Goal: Information Seeking & Learning: Find specific page/section

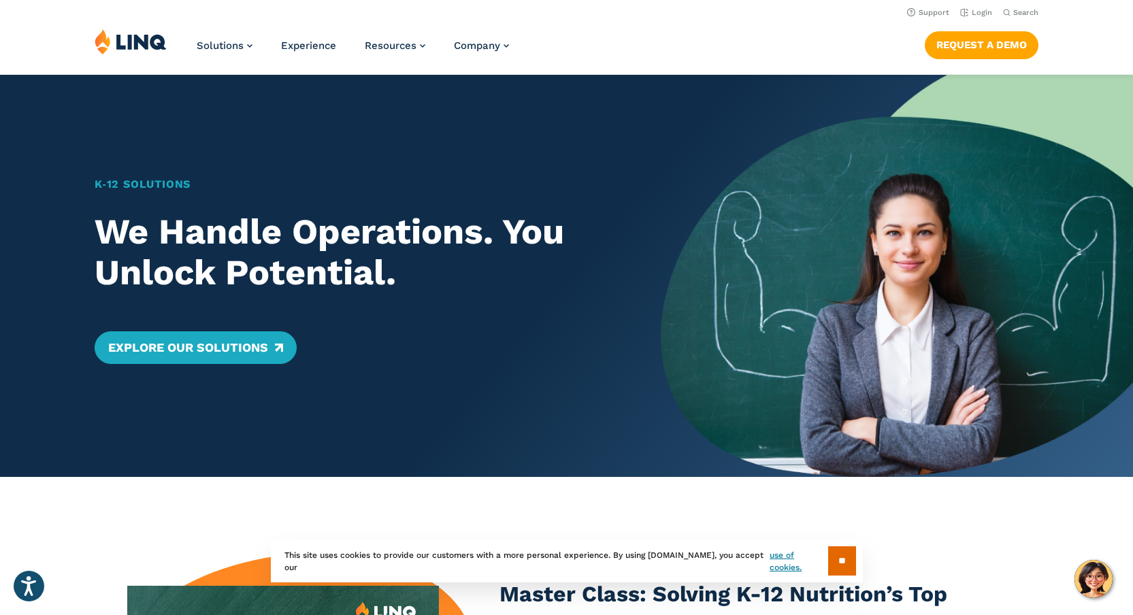
scroll to position [3, 0]
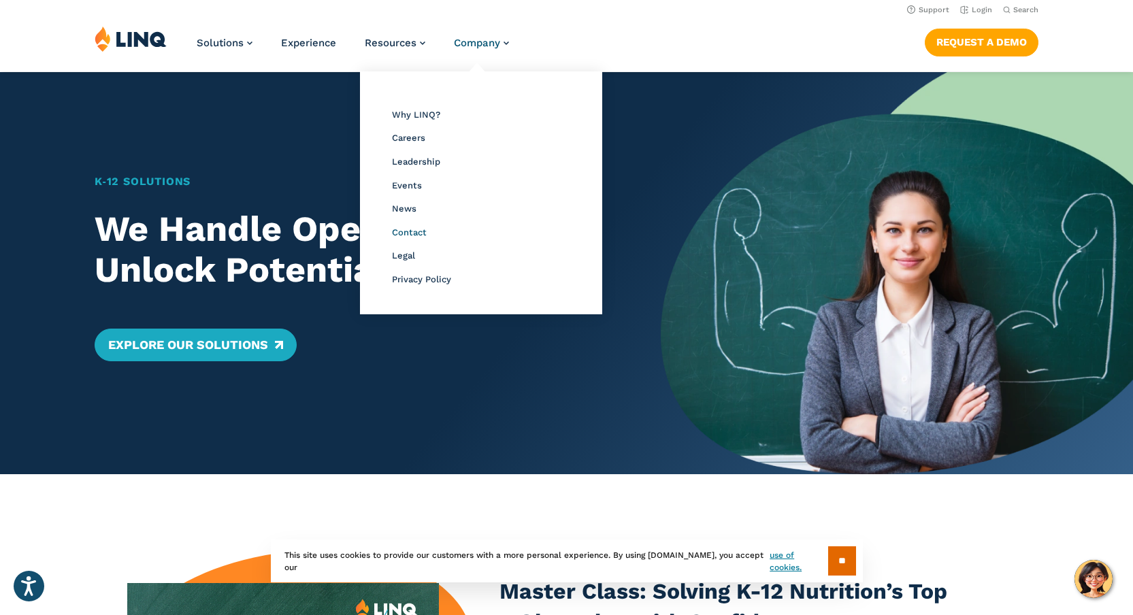
click at [403, 237] on span "Contact" at bounding box center [409, 232] width 35 height 10
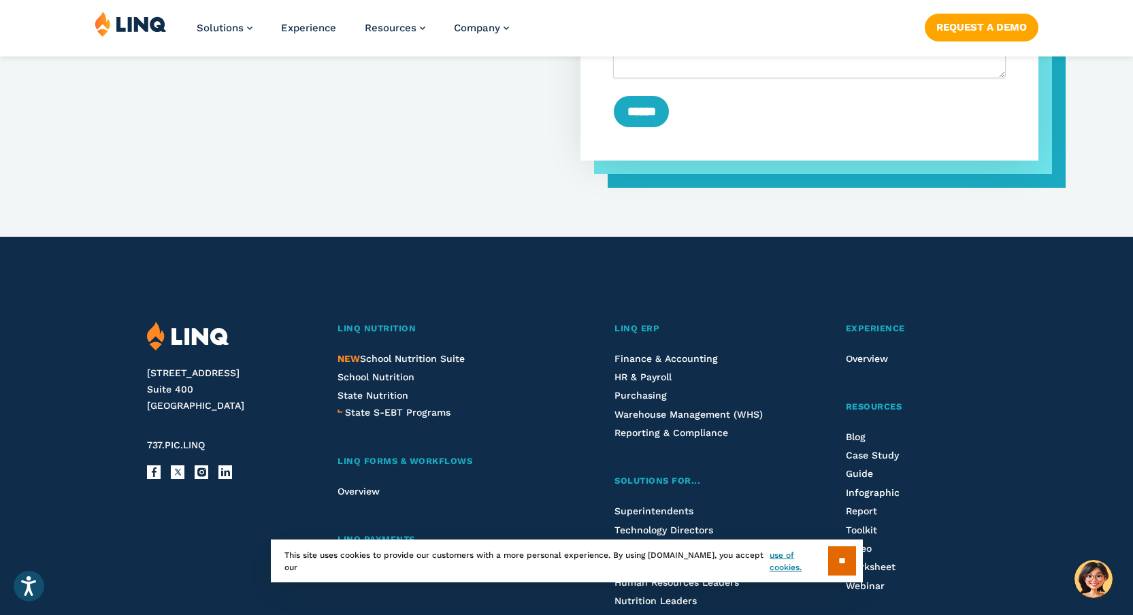
scroll to position [1192, 0]
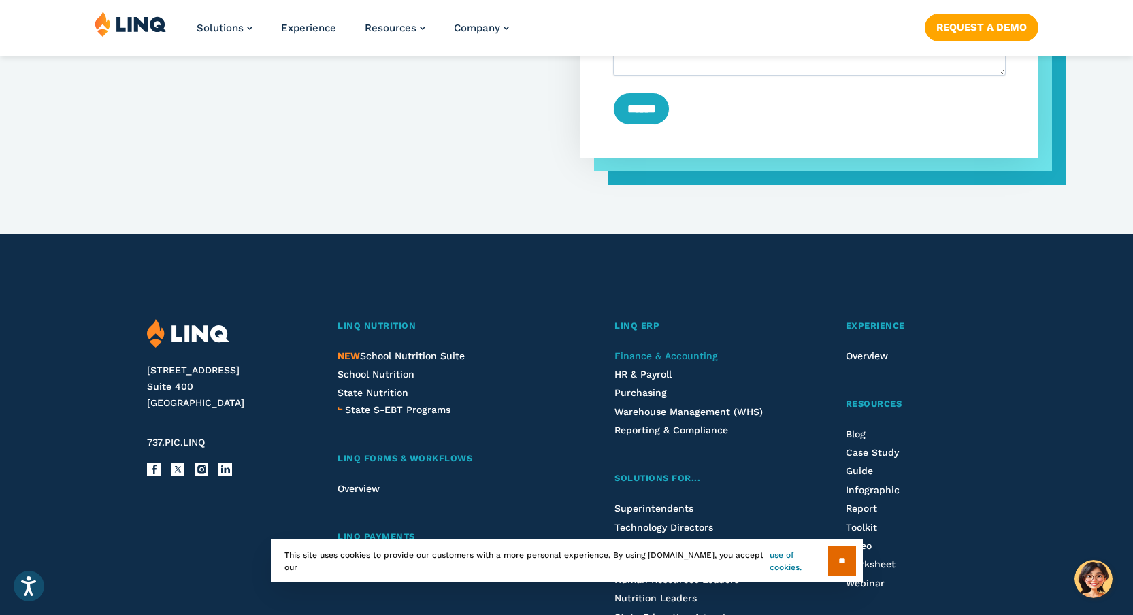
click at [693, 359] on span "Finance & Accounting" at bounding box center [666, 355] width 103 height 11
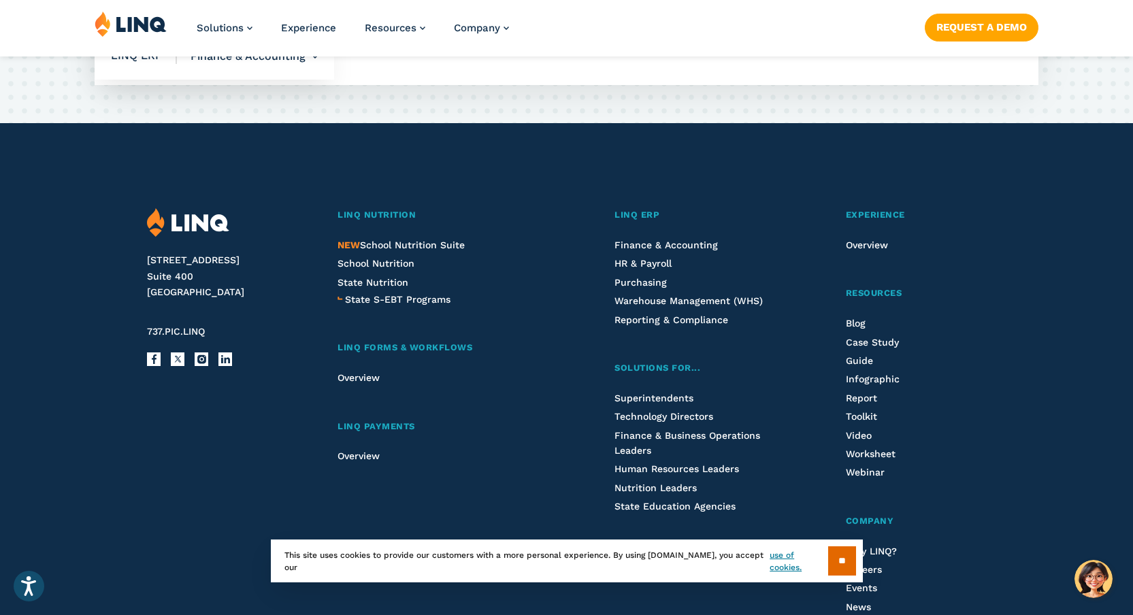
scroll to position [2986, 0]
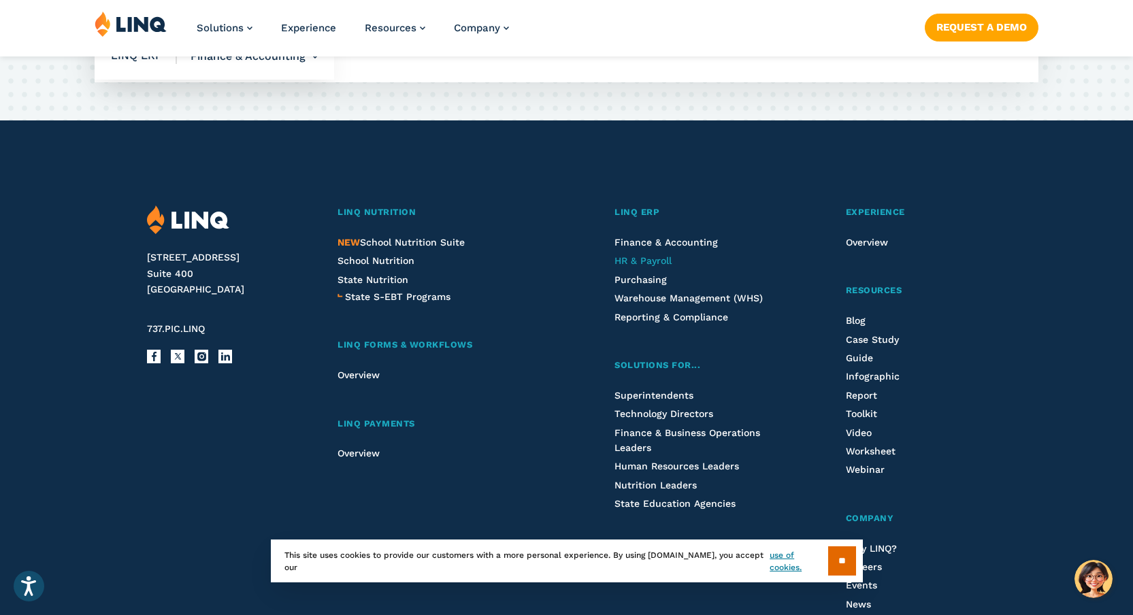
click at [645, 264] on span "HR & Payroll" at bounding box center [643, 260] width 57 height 11
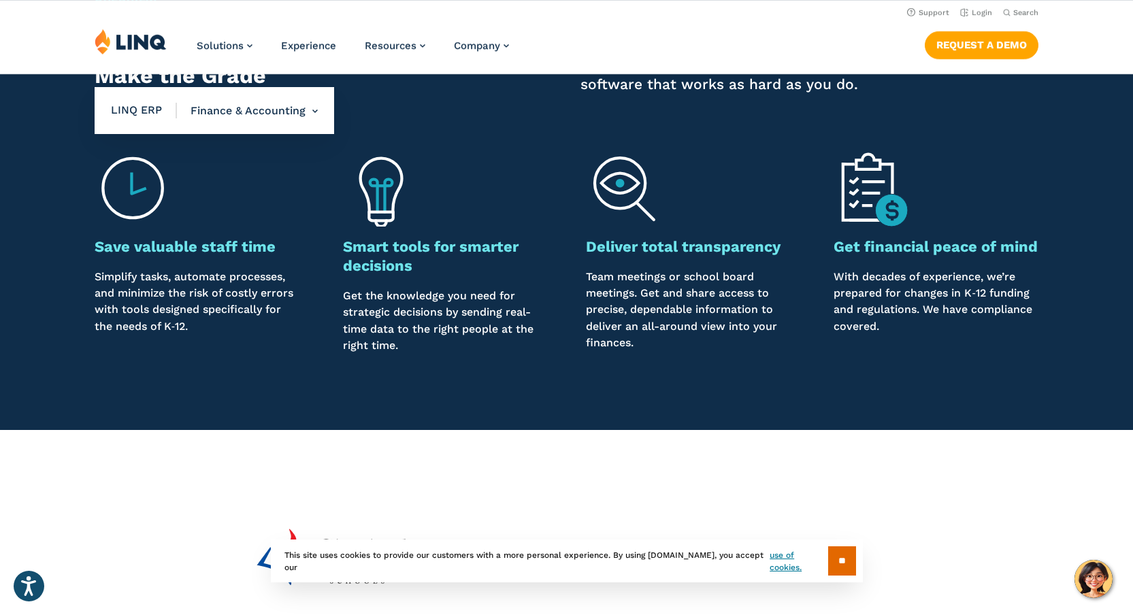
scroll to position [1071, 0]
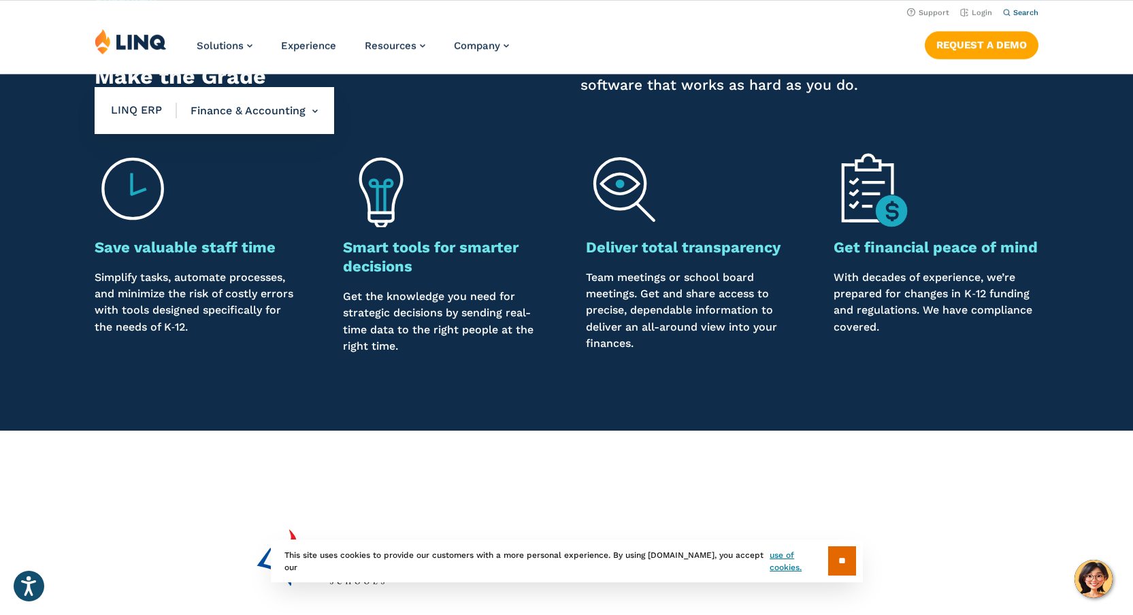
click at [1022, 15] on span "Search" at bounding box center [1025, 12] width 25 height 9
type input "**********"
click at [1022, 37] on button "Submit Search" at bounding box center [1022, 37] width 1 height 1
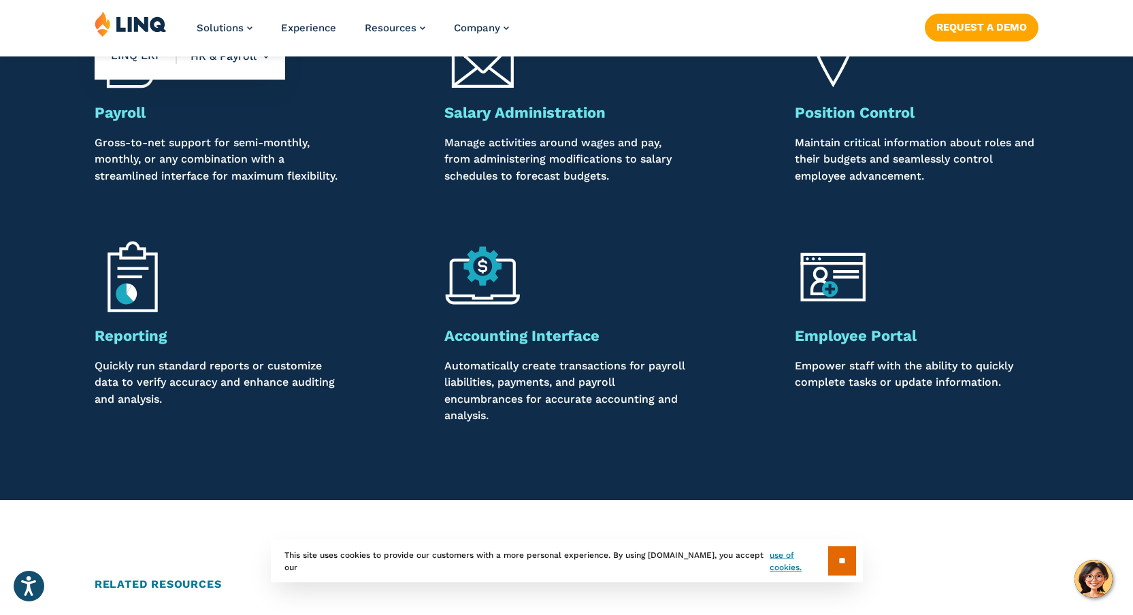
scroll to position [1354, 0]
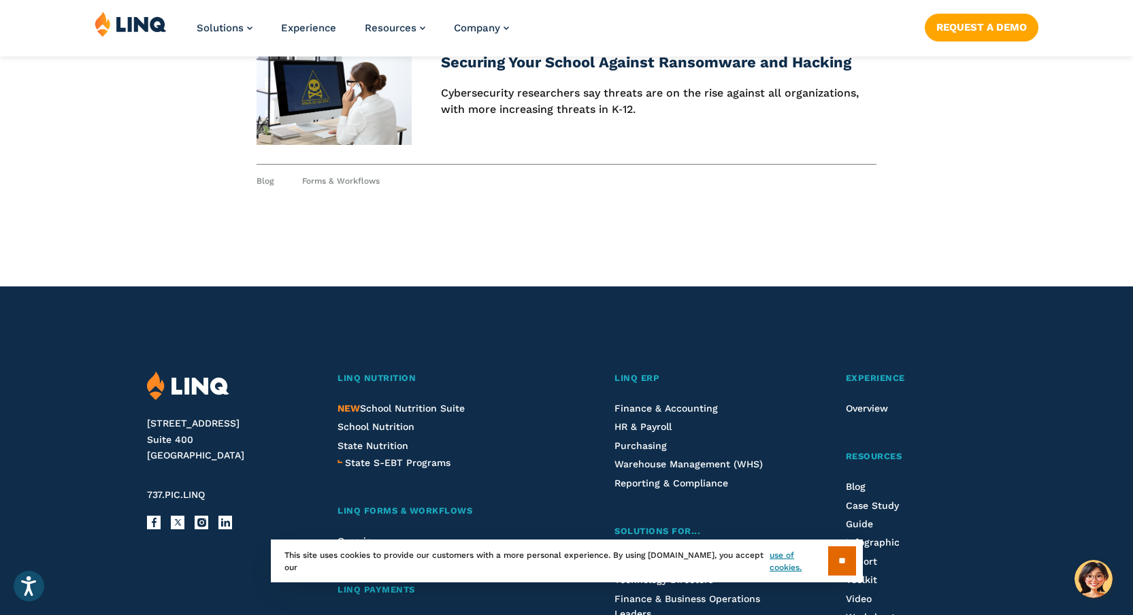
scroll to position [874, 0]
